Goal: Task Accomplishment & Management: Use online tool/utility

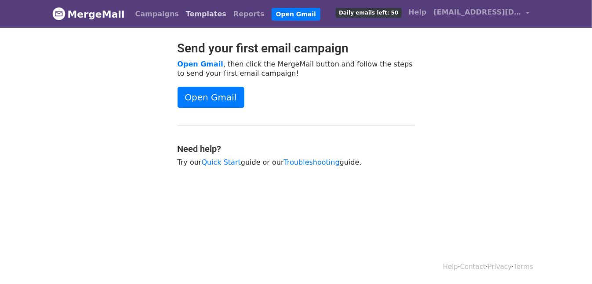
click at [183, 17] on link "Templates" at bounding box center [206, 14] width 47 height 18
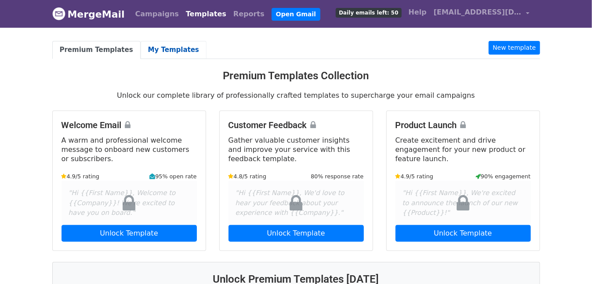
click at [171, 53] on link "My Templates" at bounding box center [174, 50] width 66 height 18
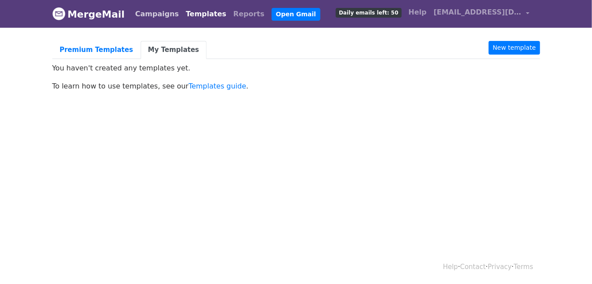
click at [147, 12] on link "Campaigns" at bounding box center [157, 14] width 51 height 18
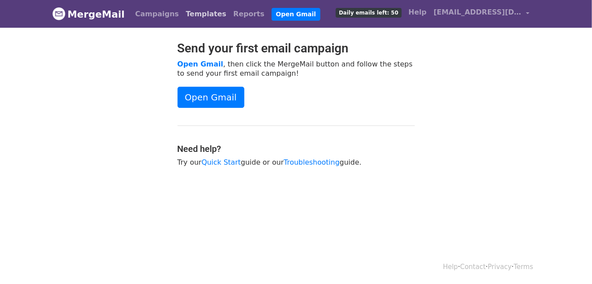
click at [184, 15] on link "Templates" at bounding box center [206, 14] width 47 height 18
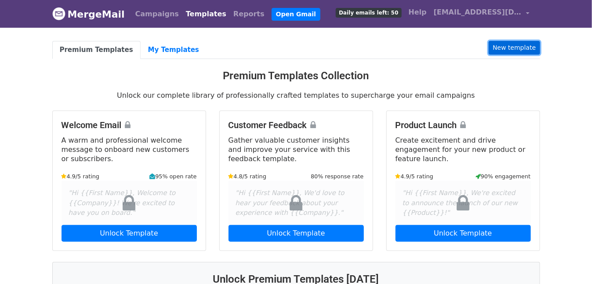
click at [505, 47] on link "New template" at bounding box center [514, 48] width 51 height 14
click at [152, 56] on link "My Templates" at bounding box center [174, 50] width 66 height 18
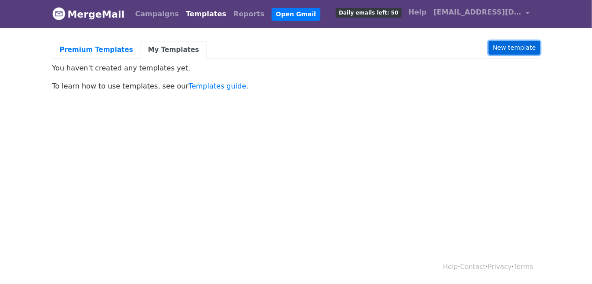
click at [513, 50] on link "New template" at bounding box center [514, 48] width 51 height 14
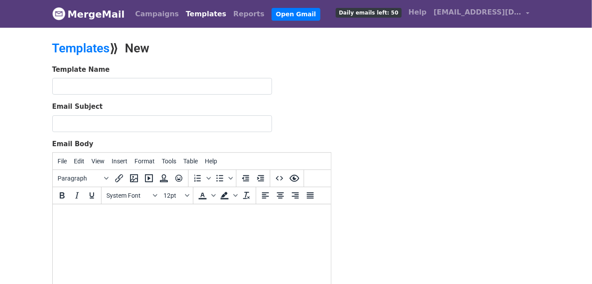
click at [186, 13] on link "Templates" at bounding box center [206, 14] width 47 height 18
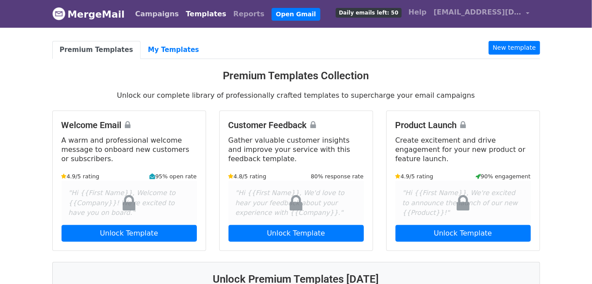
click at [152, 16] on link "Campaigns" at bounding box center [157, 14] width 51 height 18
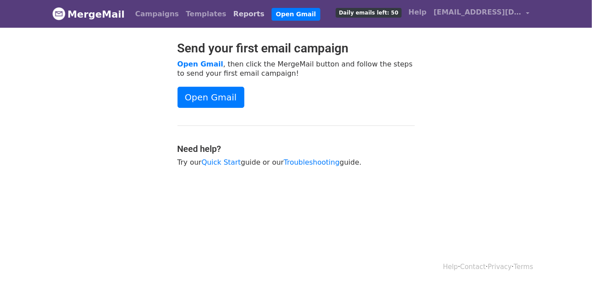
click at [230, 12] on link "Reports" at bounding box center [249, 14] width 38 height 18
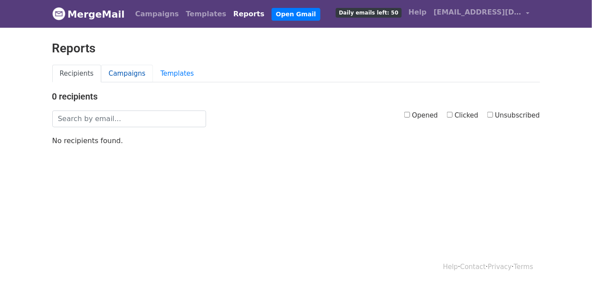
click at [136, 77] on link "Campaigns" at bounding box center [127, 74] width 52 height 18
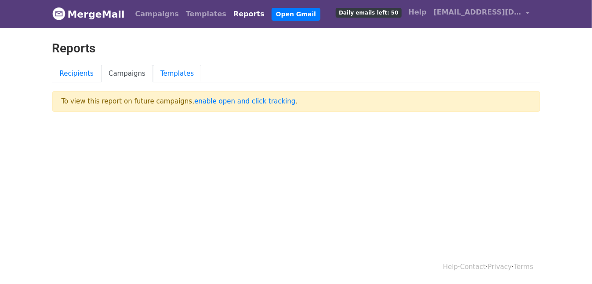
click at [168, 75] on link "Templates" at bounding box center [177, 74] width 48 height 18
